Goal: Information Seeking & Learning: Learn about a topic

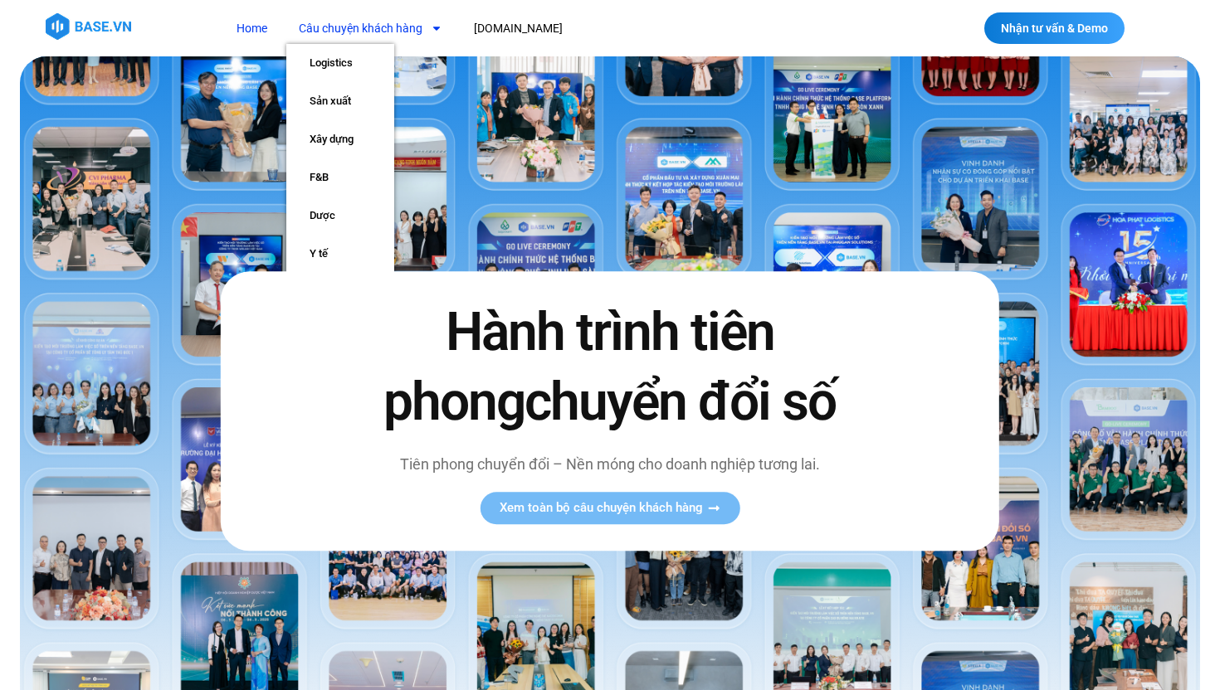
click at [420, 31] on link "Câu chuyện khách hàng" at bounding box center [370, 28] width 168 height 31
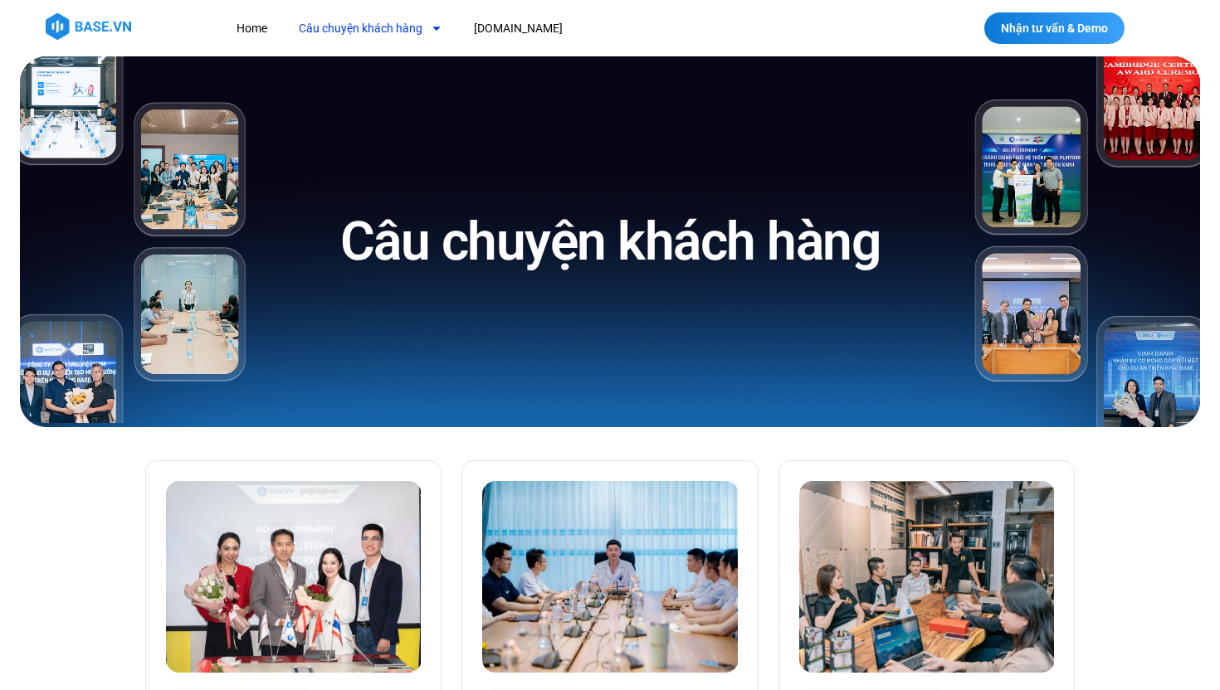
click at [434, 28] on icon "Menu" at bounding box center [435, 29] width 7 height 4
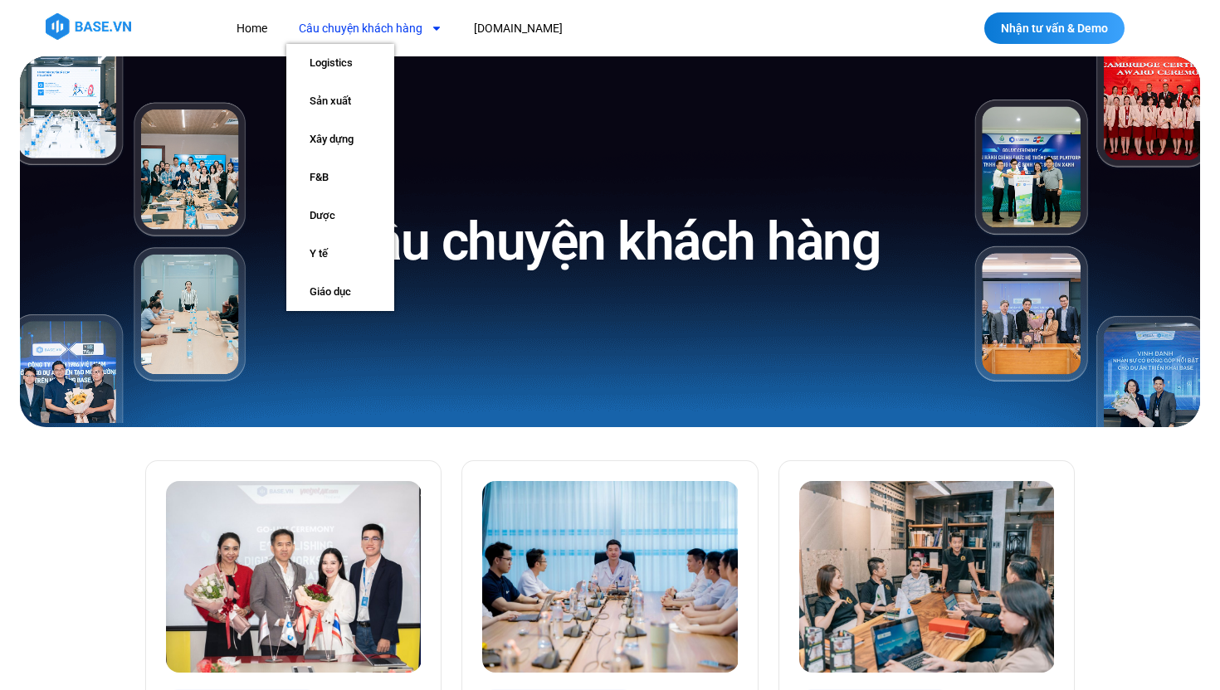
click at [434, 29] on icon "Menu" at bounding box center [435, 29] width 7 height 4
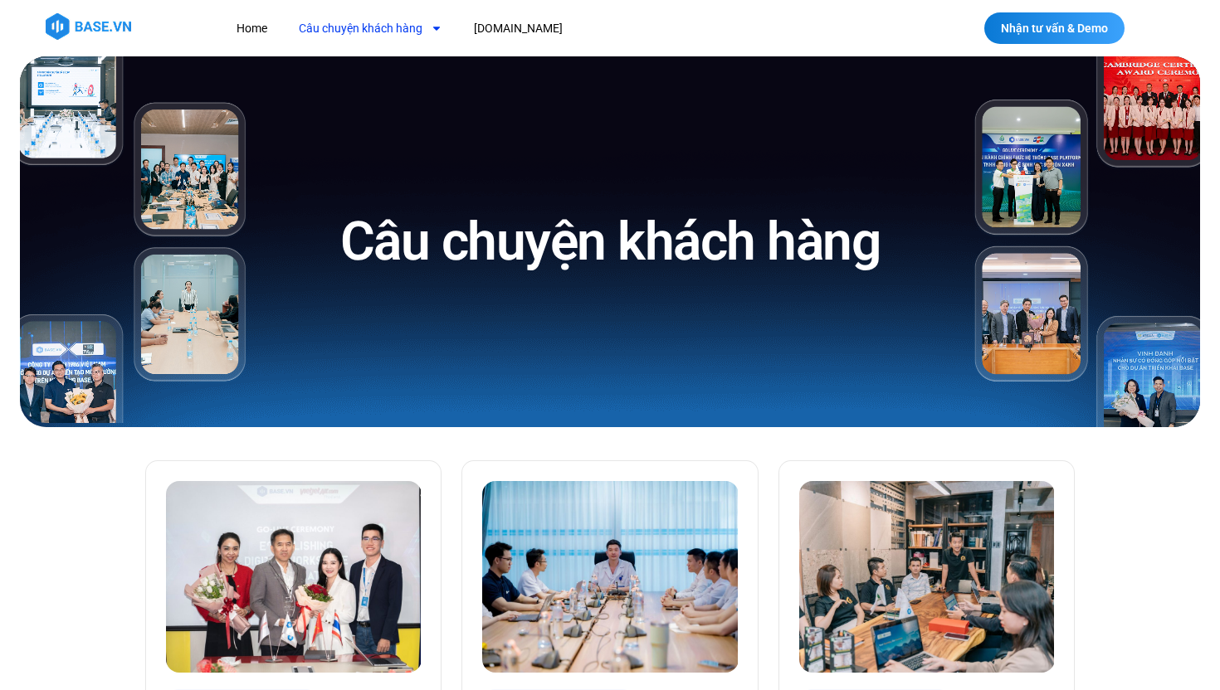
click at [434, 29] on icon "Menu" at bounding box center [435, 29] width 7 height 4
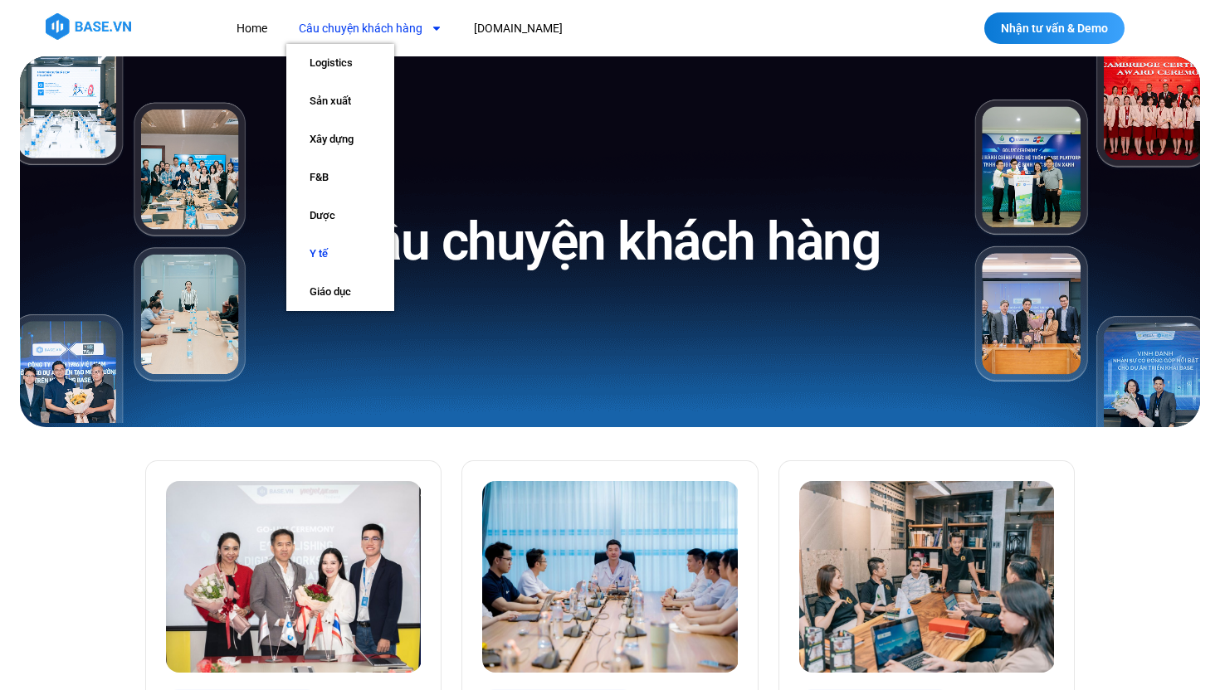
click at [340, 253] on link "Y tế" at bounding box center [340, 254] width 108 height 38
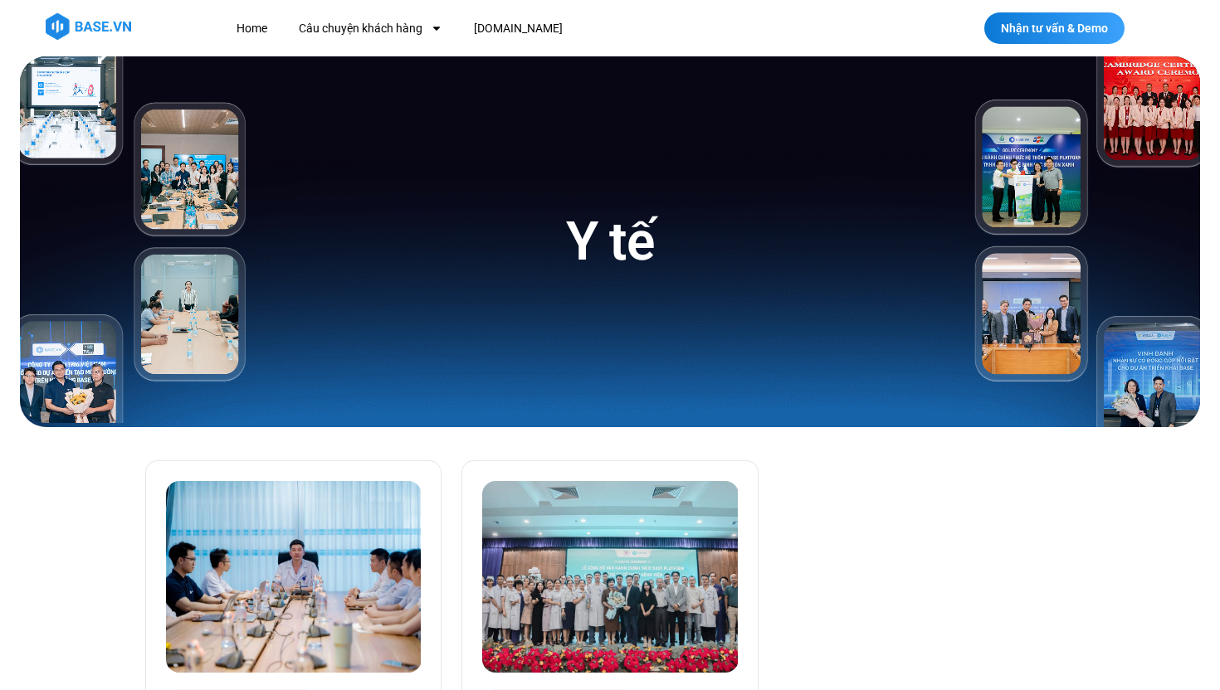
click at [459, 91] on div "Y tế" at bounding box center [610, 241] width 688 height 371
